Goal: Information Seeking & Learning: Understand process/instructions

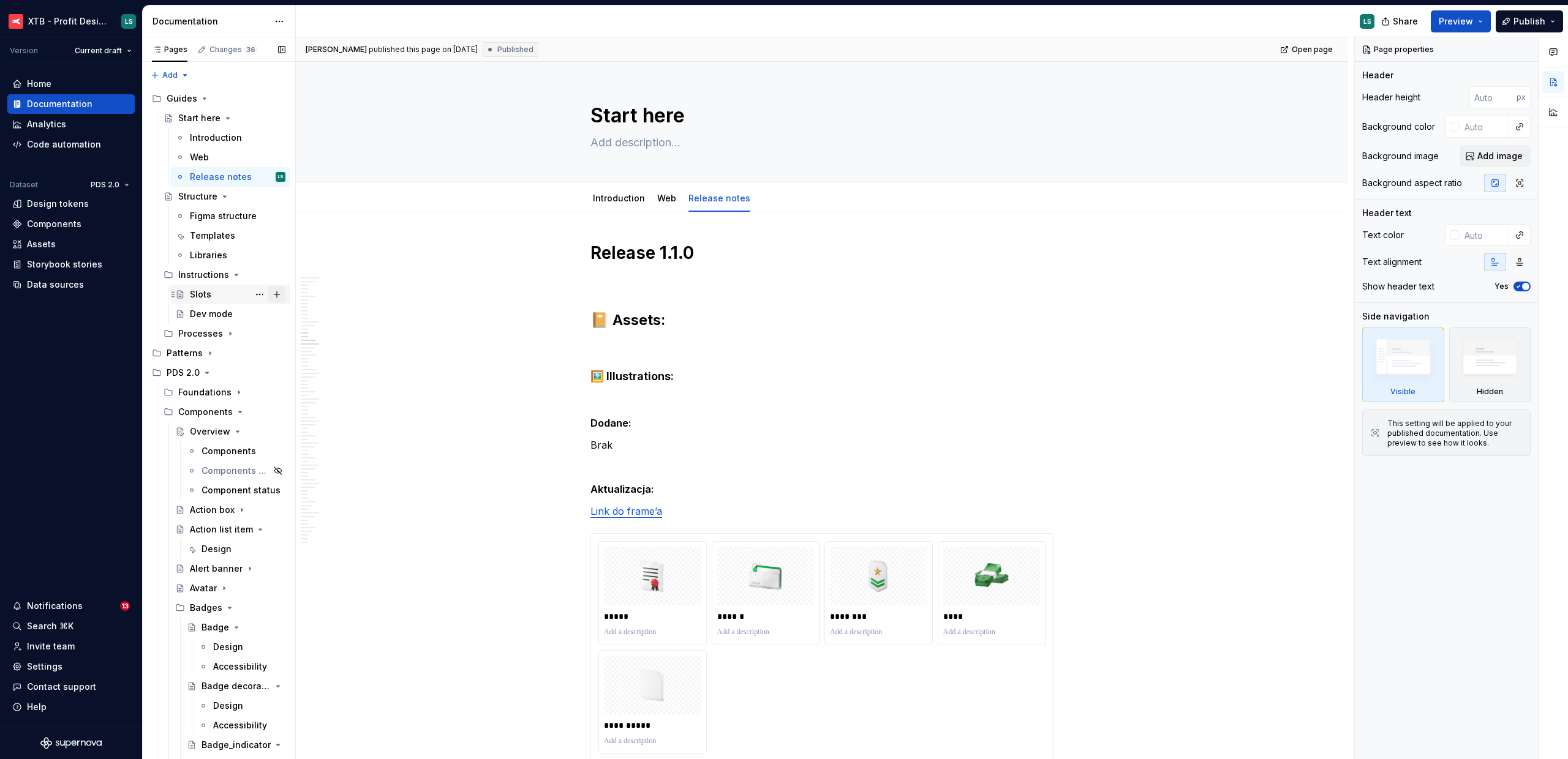
scroll to position [3998, 0]
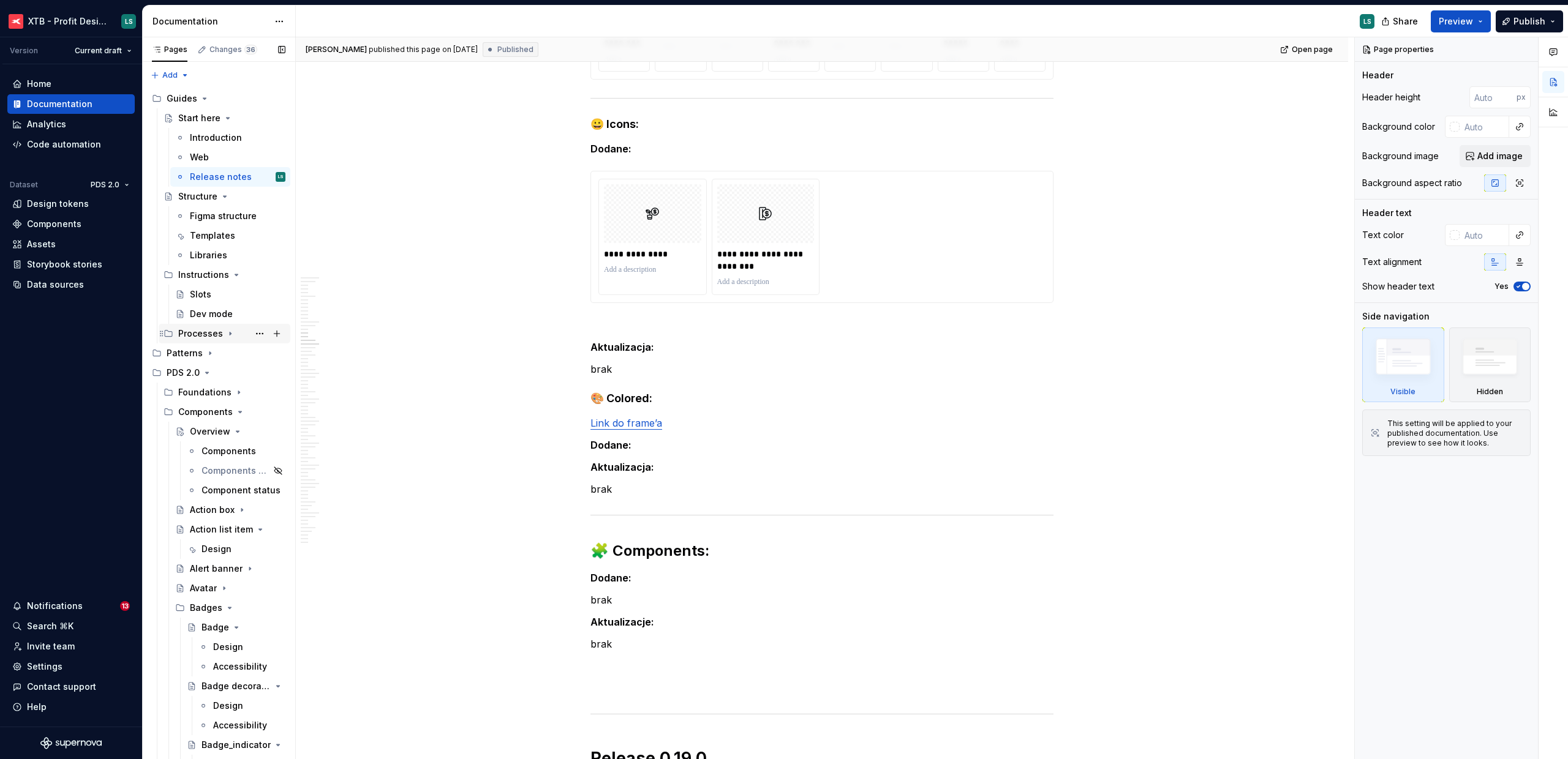
click at [230, 332] on icon "Page tree" at bounding box center [230, 334] width 10 height 10
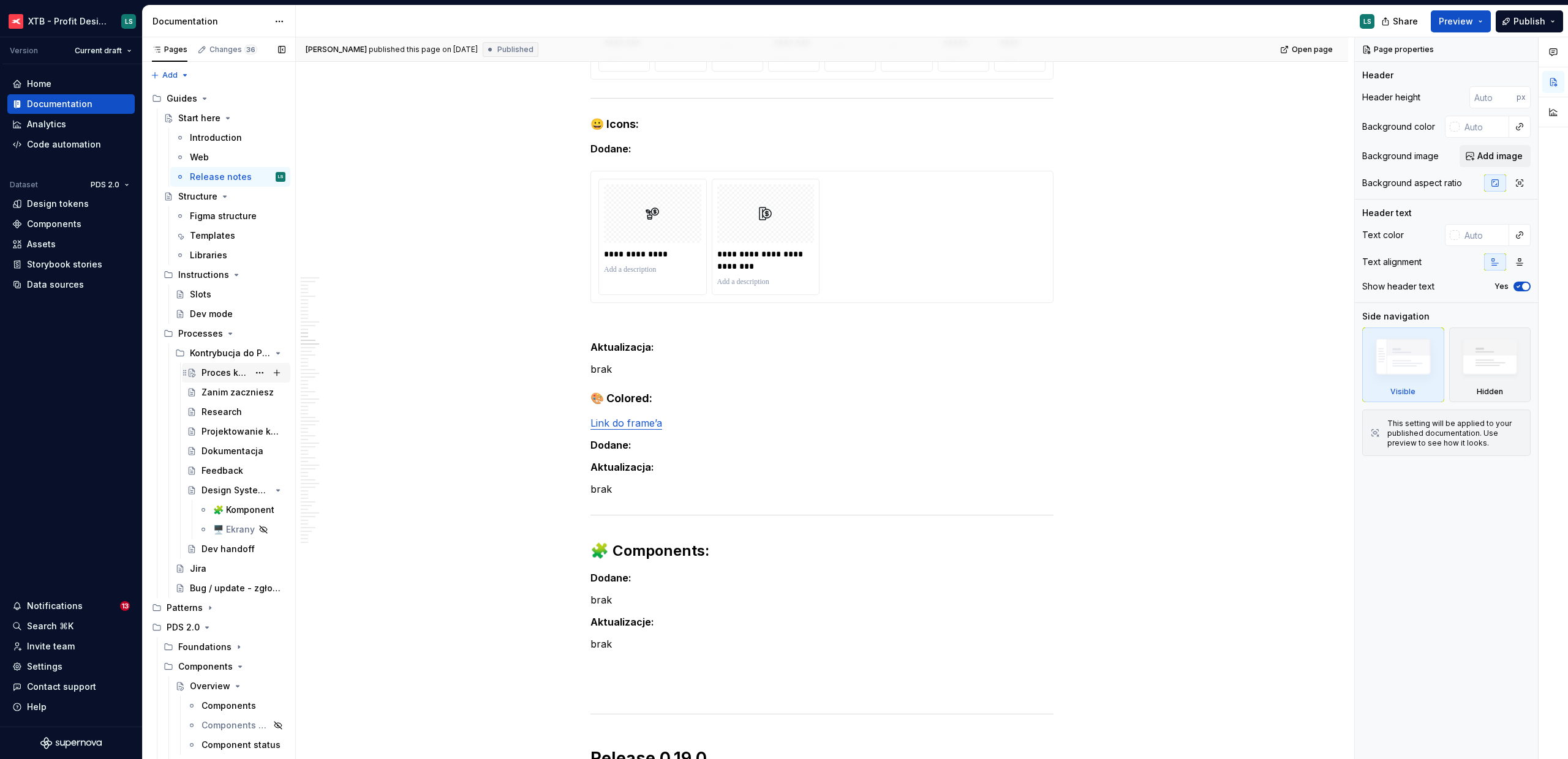
click at [223, 378] on div "Proces kontrybucji" at bounding box center [225, 373] width 47 height 12
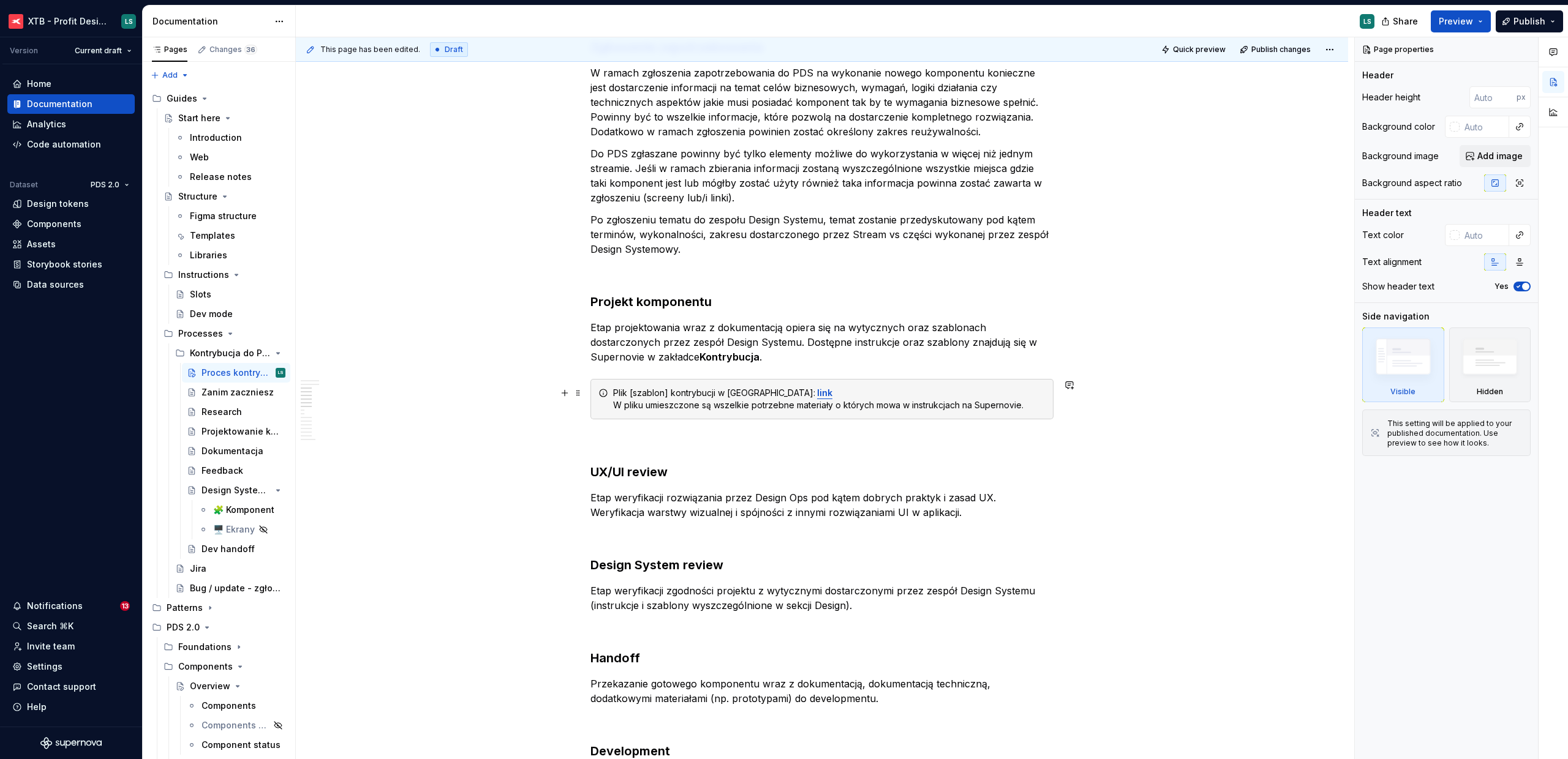
scroll to position [1925, 0]
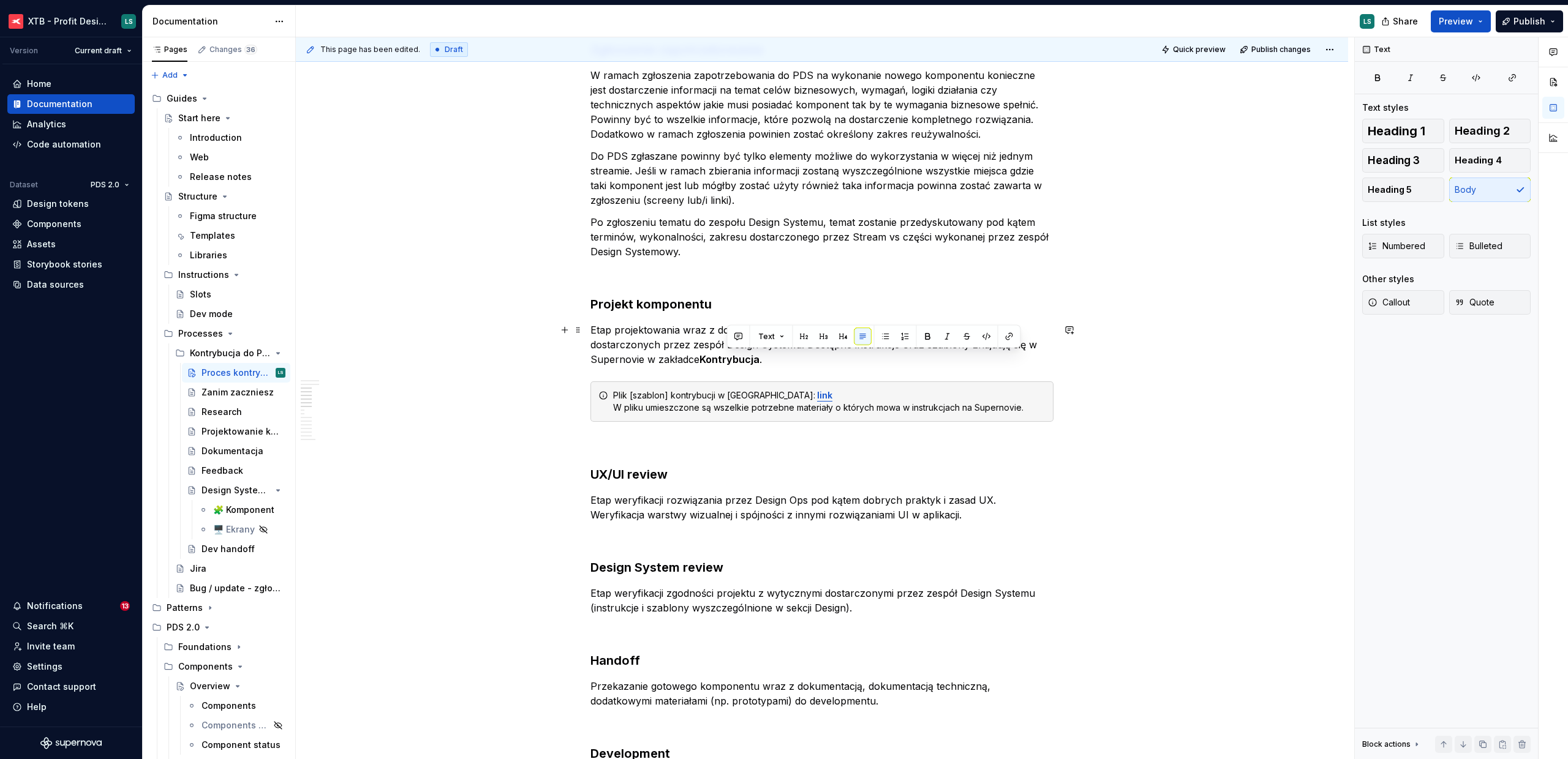
drag, startPoint x: 763, startPoint y: 356, endPoint x: 725, endPoint y: 354, distance: 38.1
click at [725, 354] on p "Etap projektowania wraz z dokumentacją opiera się na wytycznych oraz szablonach…" at bounding box center [822, 345] width 463 height 44
type textarea "*"
click at [715, 358] on strong "Kontrybucja" at bounding box center [730, 360] width 60 height 12
drag, startPoint x: 700, startPoint y: 360, endPoint x: 659, endPoint y: 361, distance: 41.0
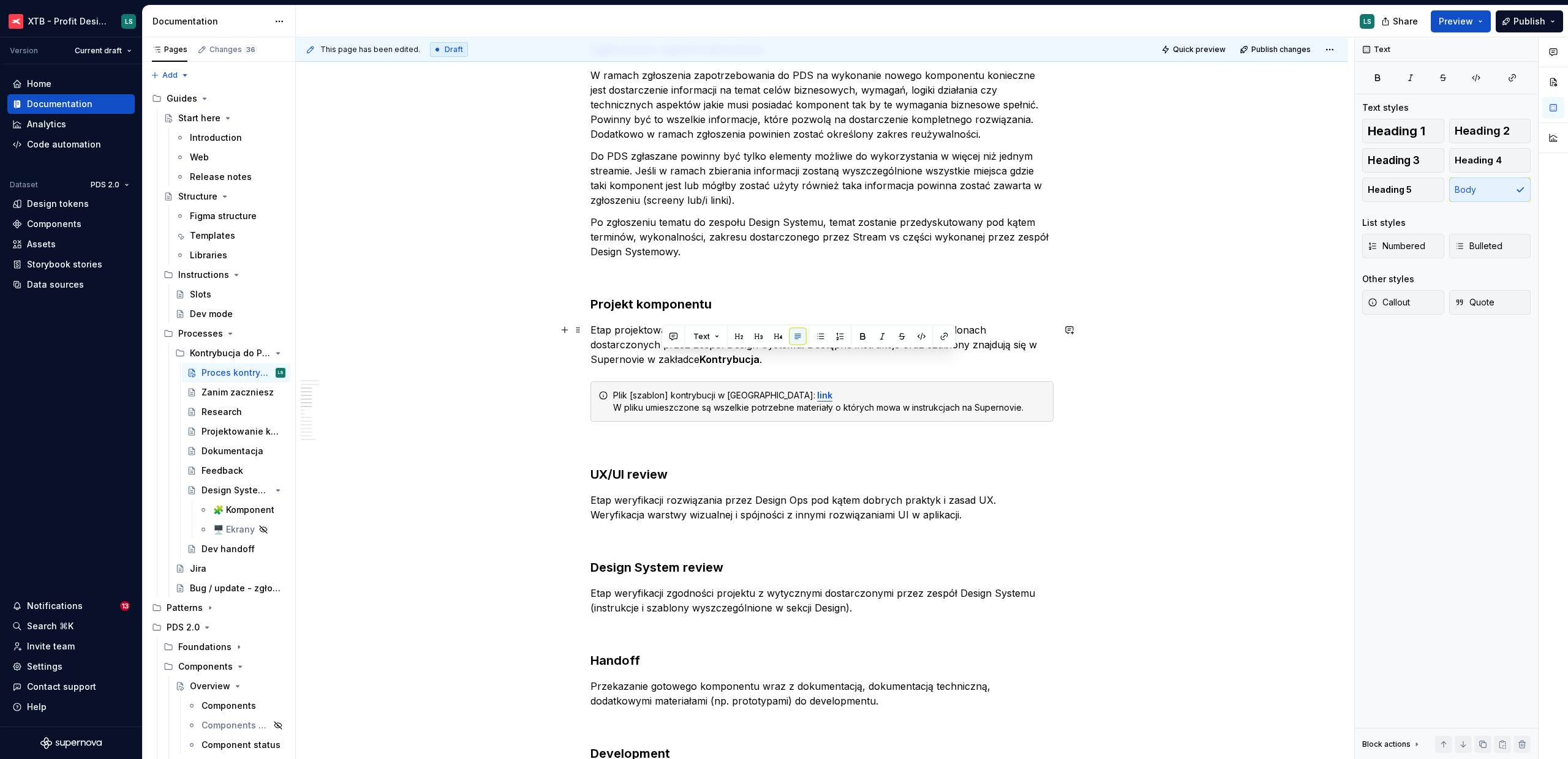
click at [659, 361] on p "Etap projektowania wraz z dokumentacją opiera się na wytycznych oraz szablonach…" at bounding box center [822, 345] width 463 height 44
click at [744, 359] on strong "Kontrybucja" at bounding box center [718, 360] width 60 height 12
click at [794, 359] on p "Etap projektowania wraz z dokumentacją opiera się na wytycznych oraz szablonach…" at bounding box center [822, 345] width 463 height 44
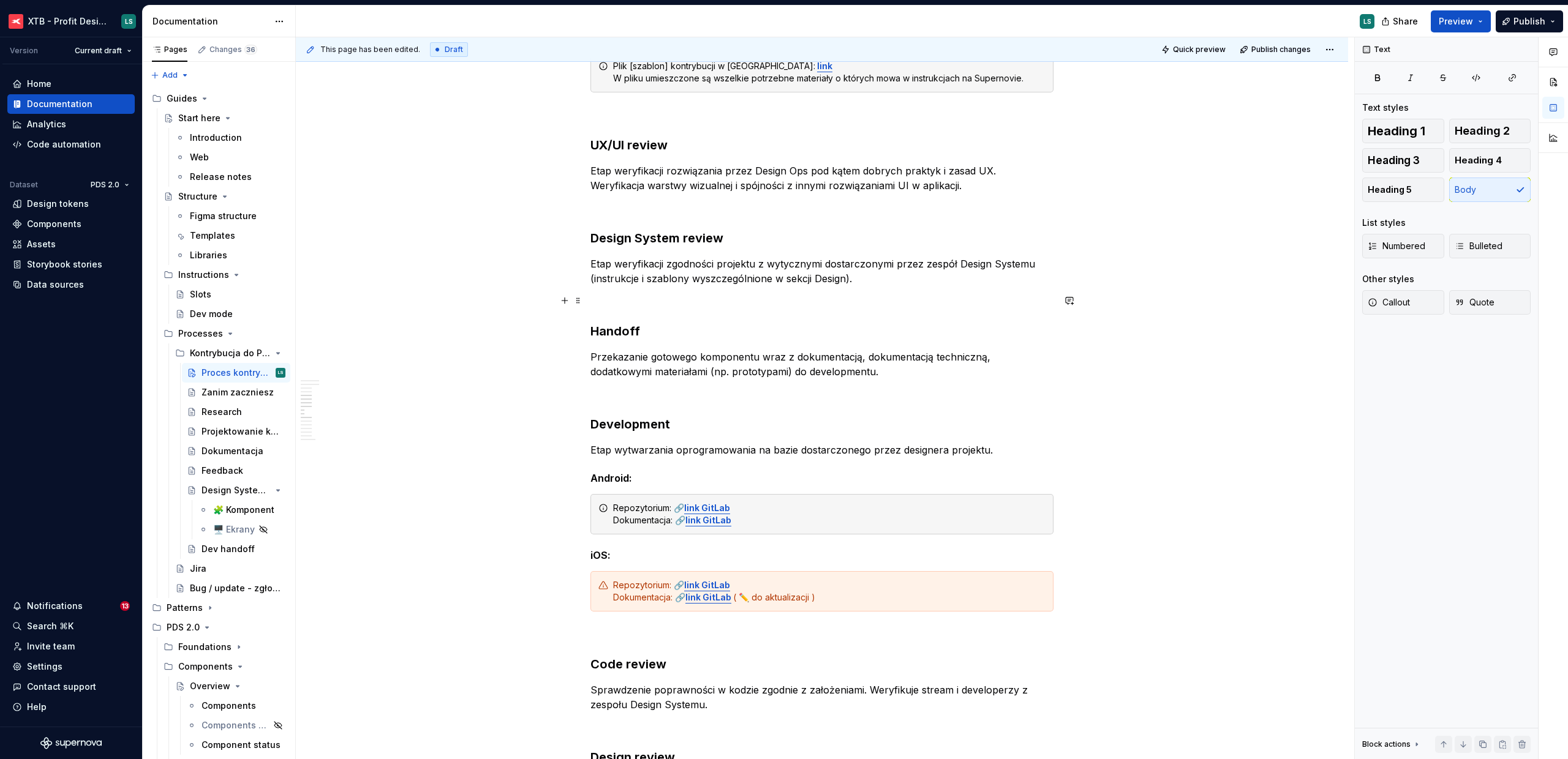
scroll to position [2195, 0]
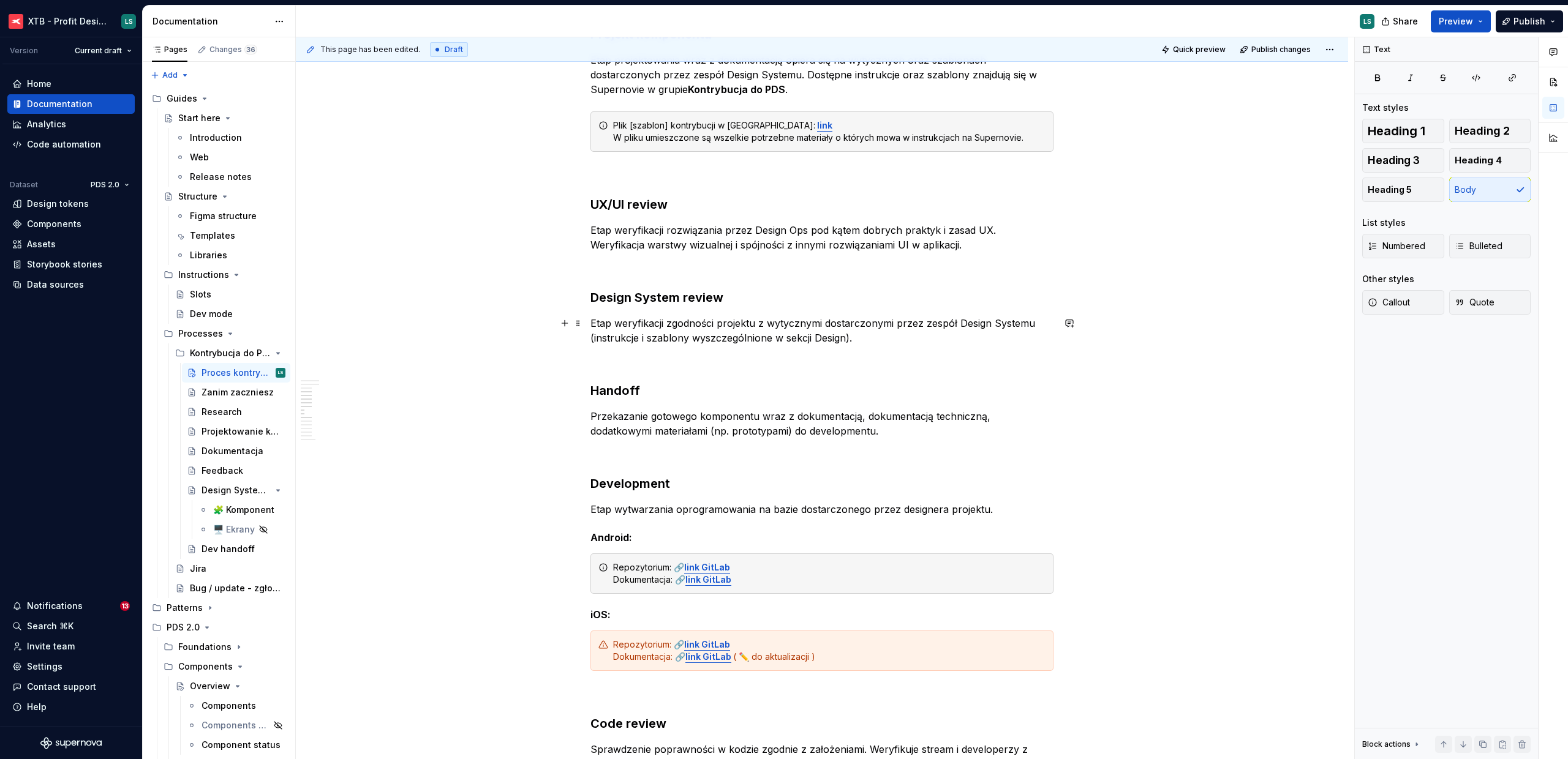
click at [845, 334] on p "Etap weryfikacji zgodności projektu z wytycznymi dostarczonymi przez zespół Des…" at bounding box center [822, 330] width 463 height 29
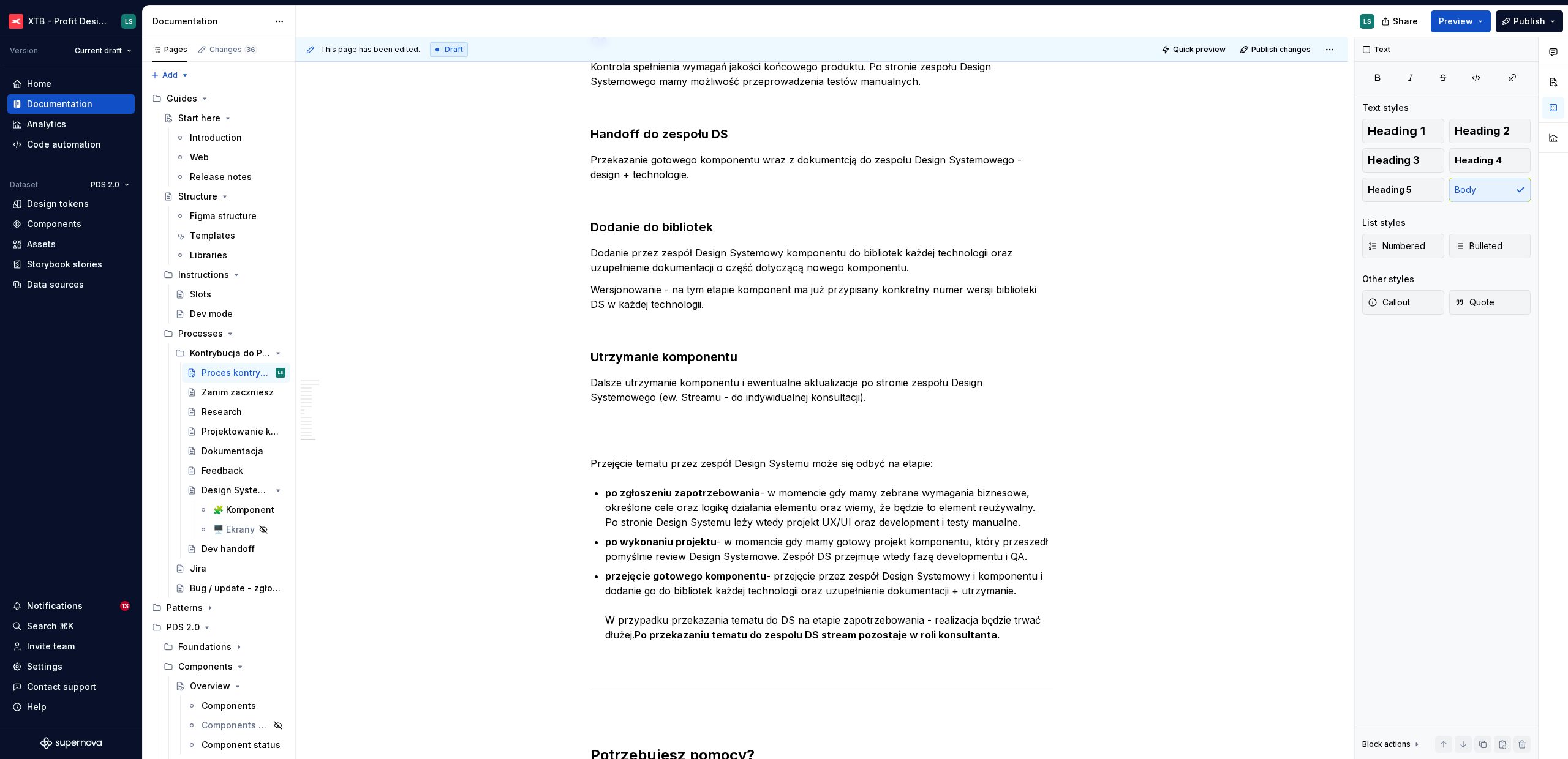
scroll to position [3667, 0]
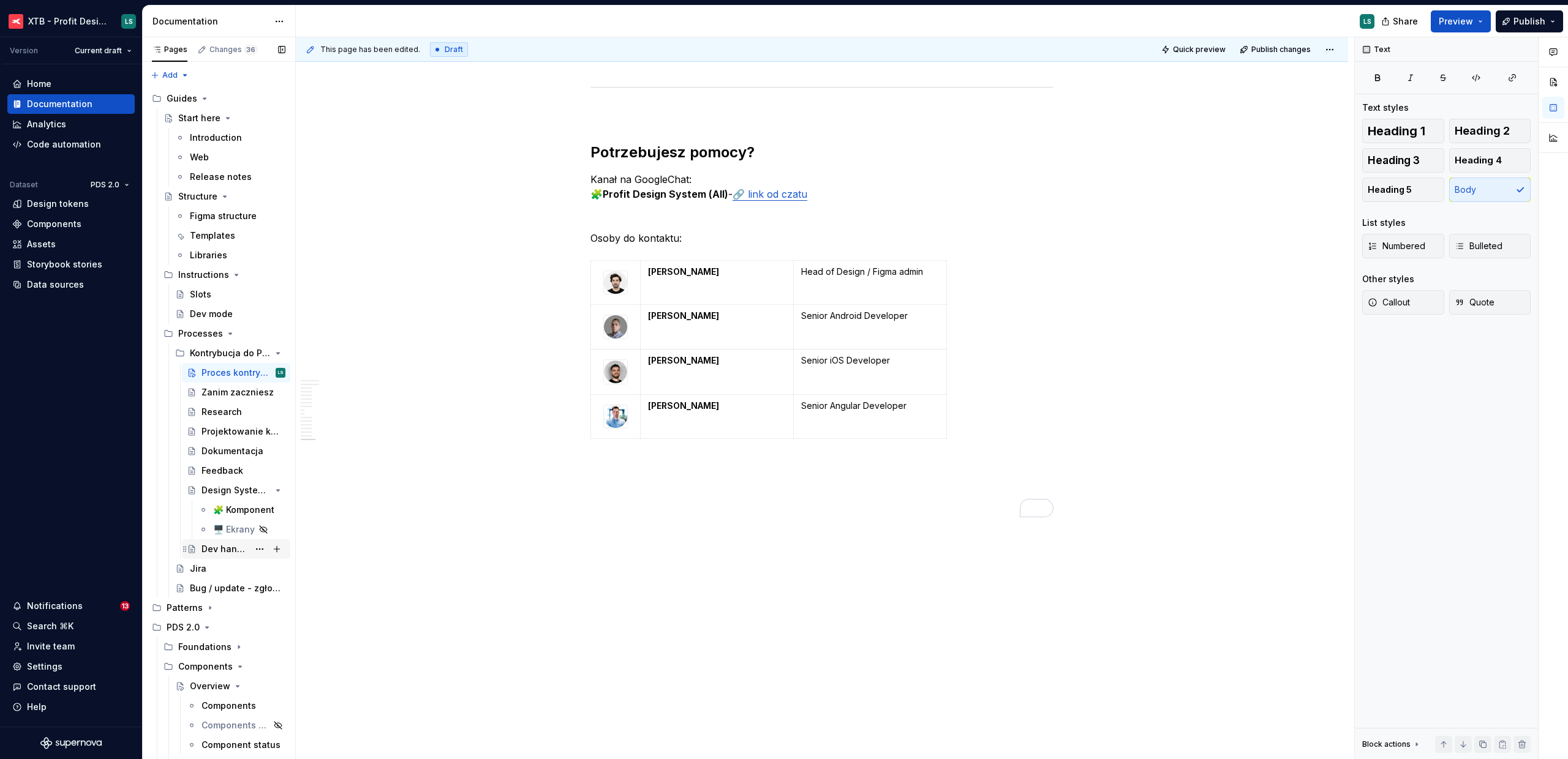
click at [230, 554] on div "Dev handoff" at bounding box center [225, 549] width 47 height 12
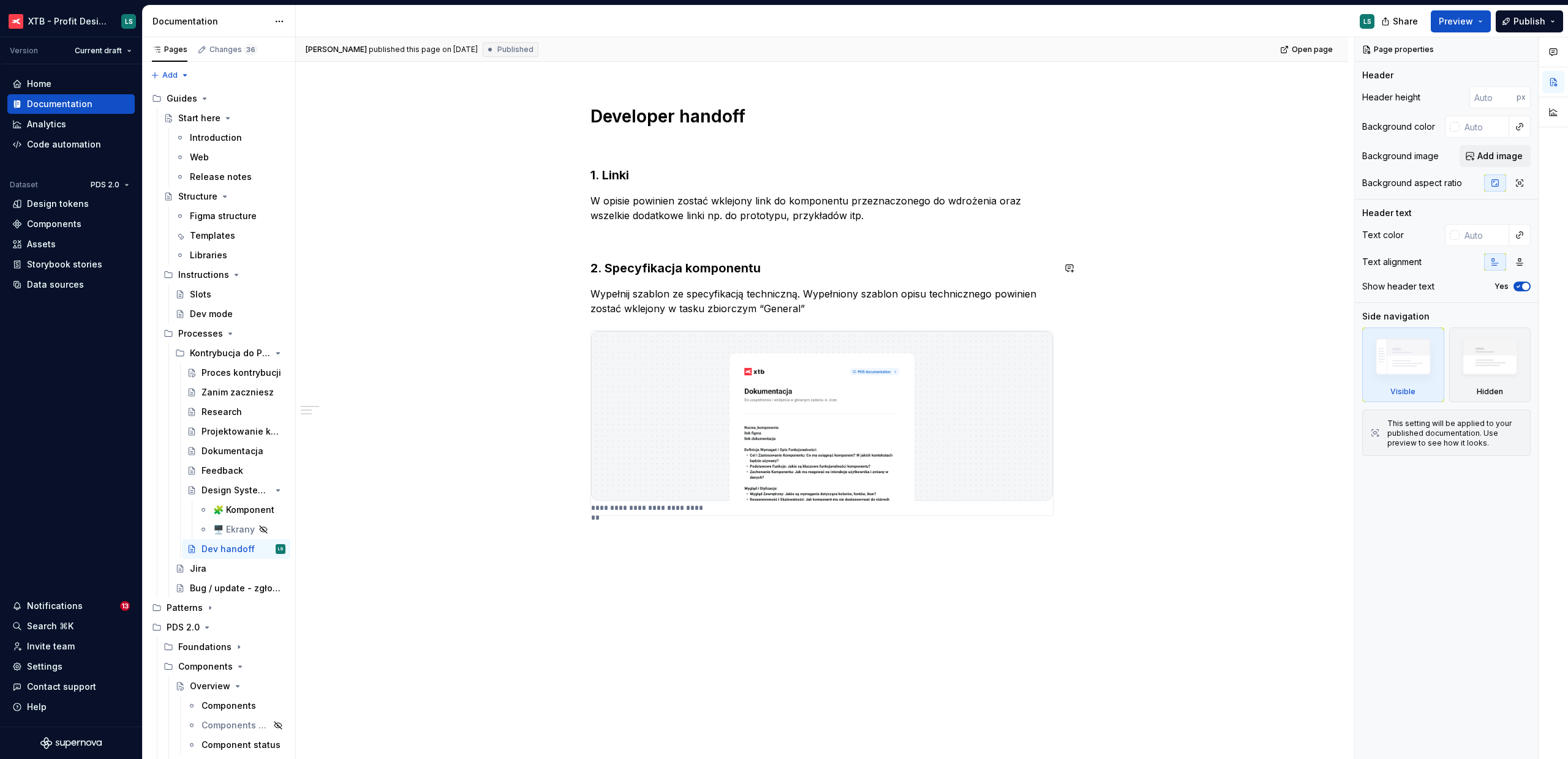
scroll to position [261, 0]
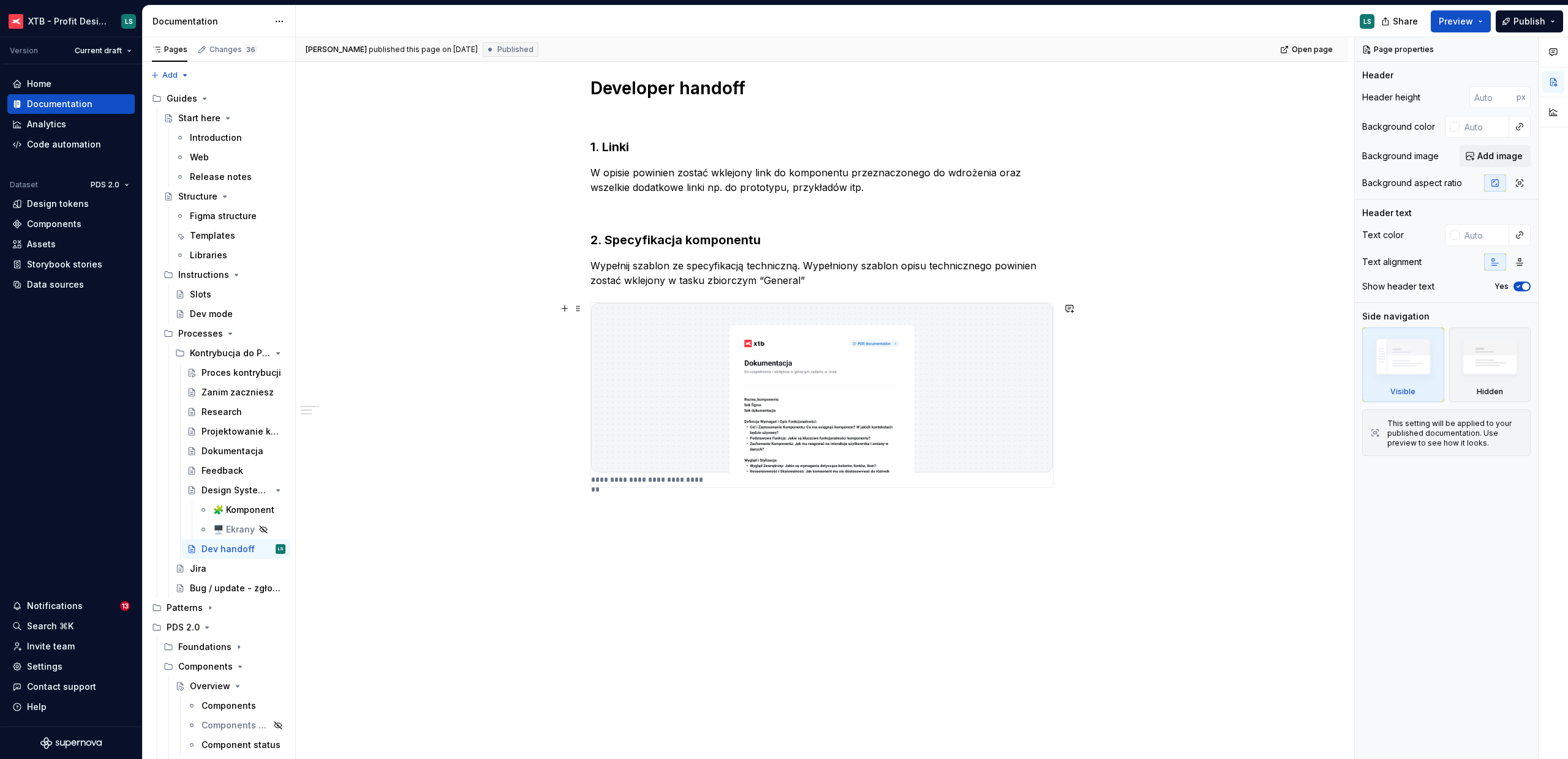
click at [842, 278] on p "Wypełnij szablon ze specyfikacją techniczną. Wypełniony szablon opisu techniczn…" at bounding box center [822, 272] width 463 height 29
click at [833, 286] on p "Wypełnij szablon ze specyfikacją techniczną. Wypełniony szablon opisu techniczn…" at bounding box center [822, 272] width 463 height 29
click at [804, 271] on p "Wypełnij szablon ze specyfikacją techniczną. Wypełniony szablon opisu techniczn…" at bounding box center [822, 272] width 463 height 29
click at [806, 280] on p "Wypełnij szablon ze specyfikacją techniczną. Wypełniony szablon opisu techniczn…" at bounding box center [822, 272] width 463 height 29
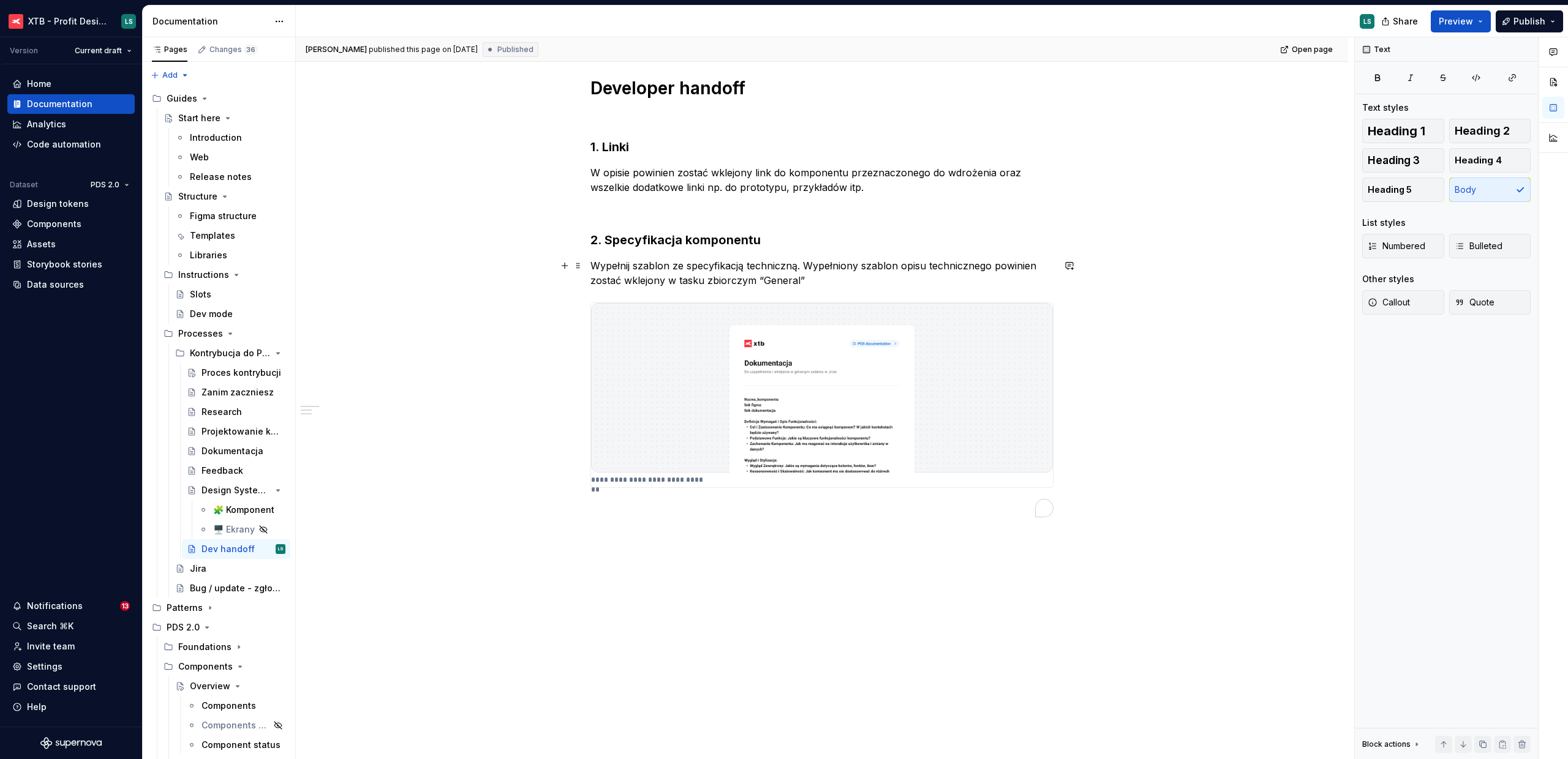
type textarea "*"
click at [805, 281] on p "Wypełnij szablon ze specyfikacją techniczną. Wypełniony szablon opisu techniczn…" at bounding box center [822, 272] width 463 height 29
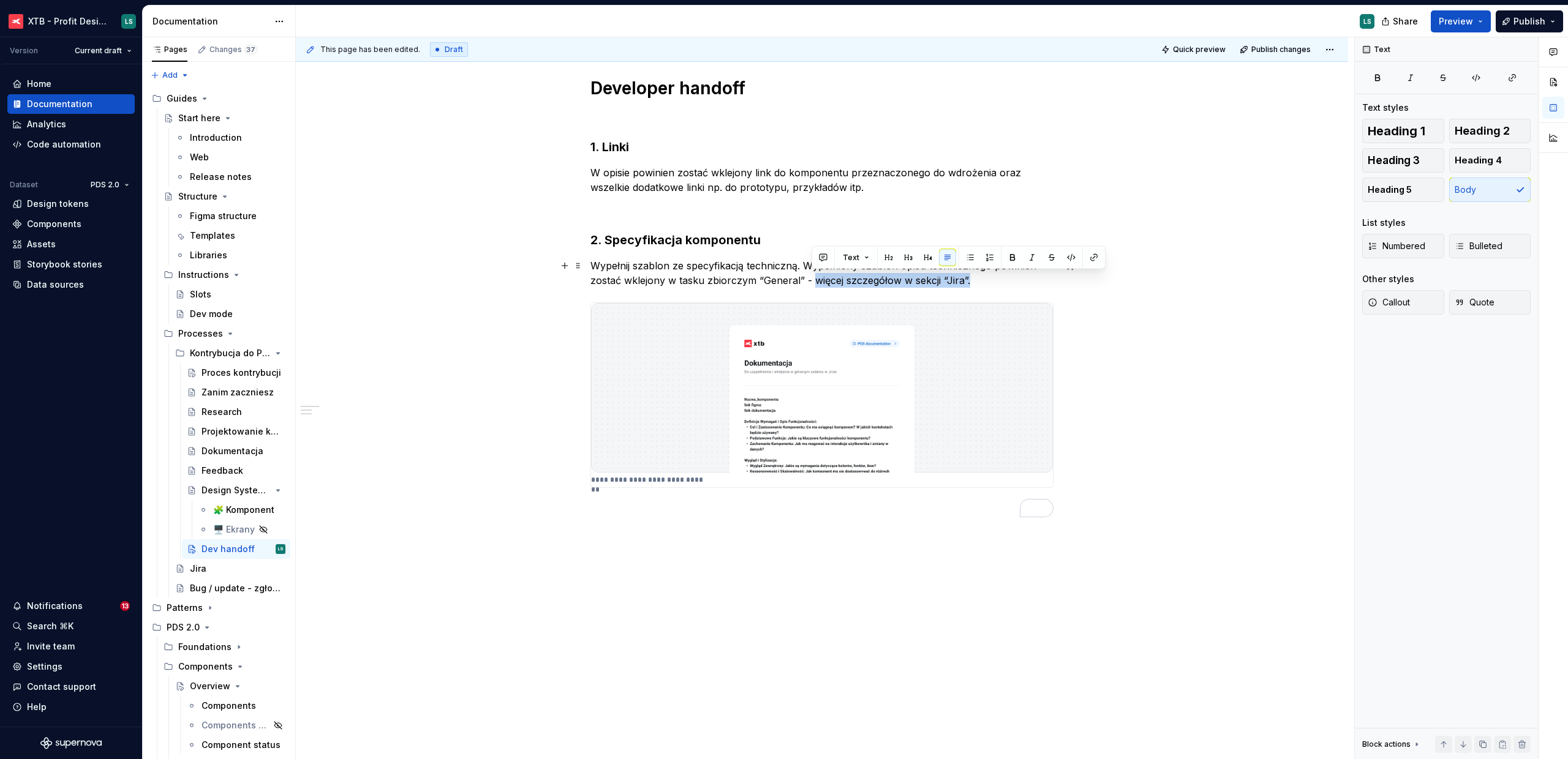
drag, startPoint x: 975, startPoint y: 281, endPoint x: 814, endPoint y: 281, distance: 161.0
click at [814, 281] on p "Wypełnij szablon ze specyfikacją techniczną. Wypełniony szablon opisu techniczn…" at bounding box center [822, 272] width 463 height 29
type textarea "*"
